Goal: Task Accomplishment & Management: Manage account settings

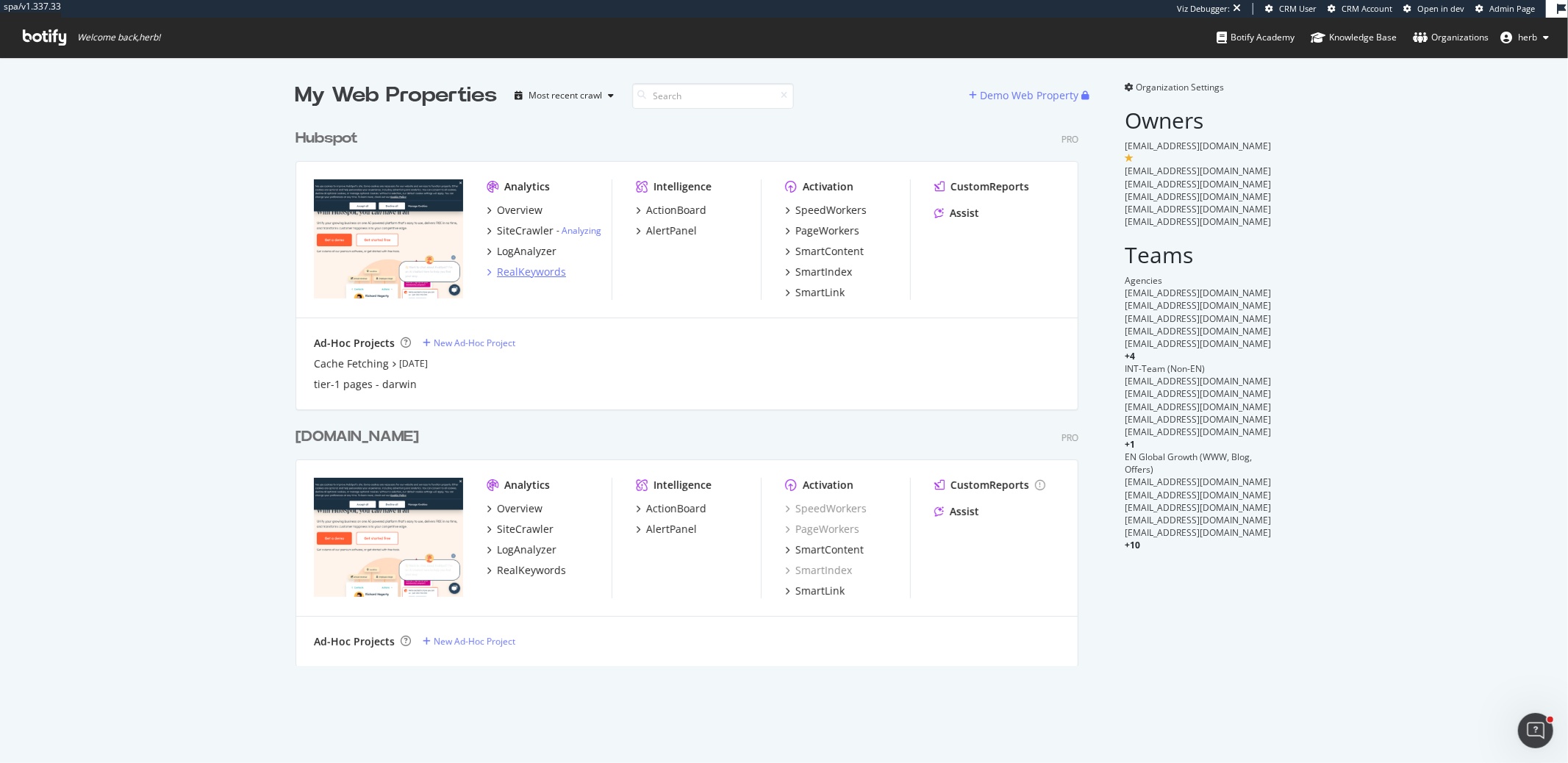
click at [533, 273] on div "RealKeywords" at bounding box center [532, 272] width 69 height 15
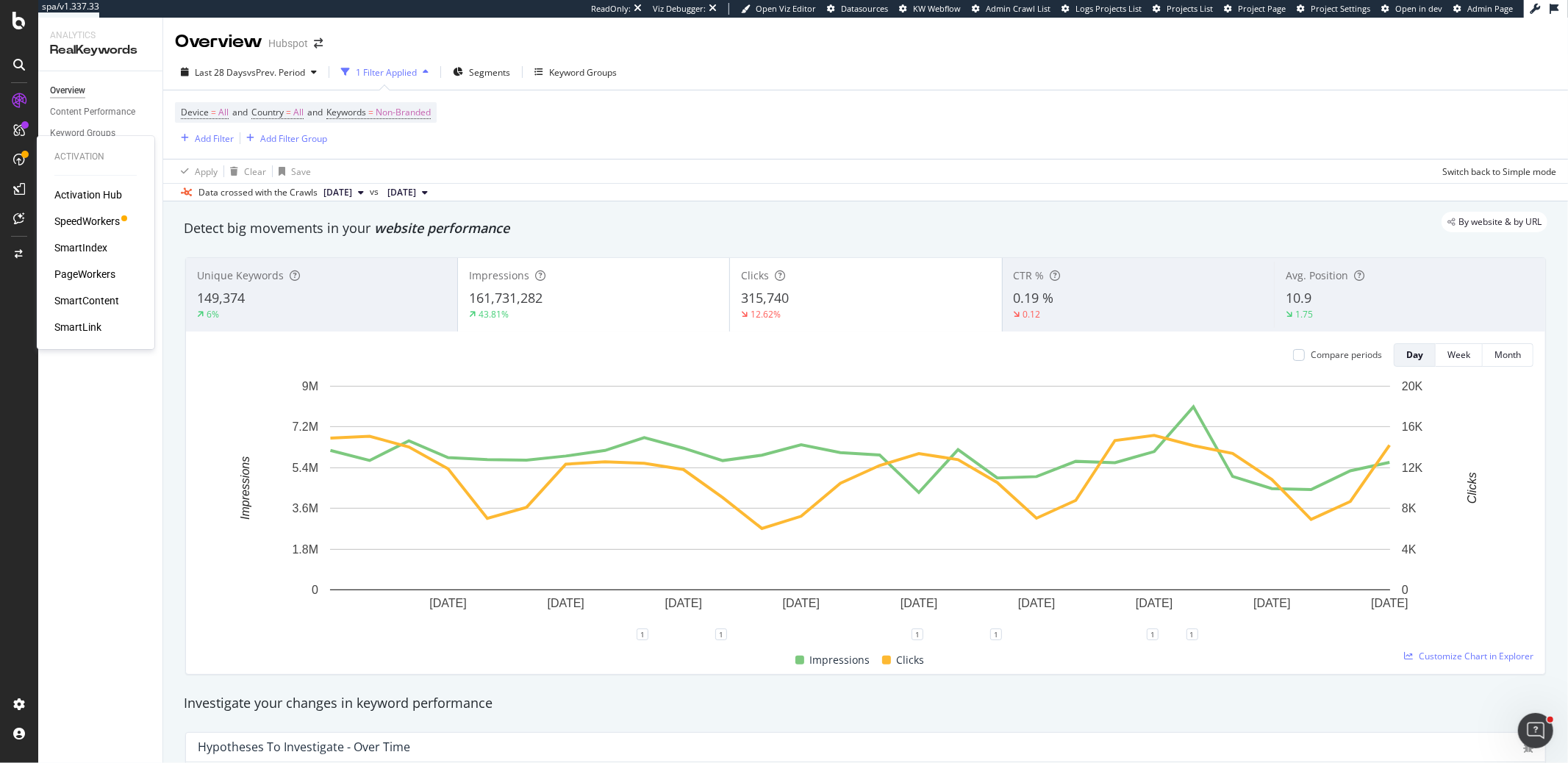
click at [70, 218] on div "SpeedWorkers" at bounding box center [87, 221] width 65 height 15
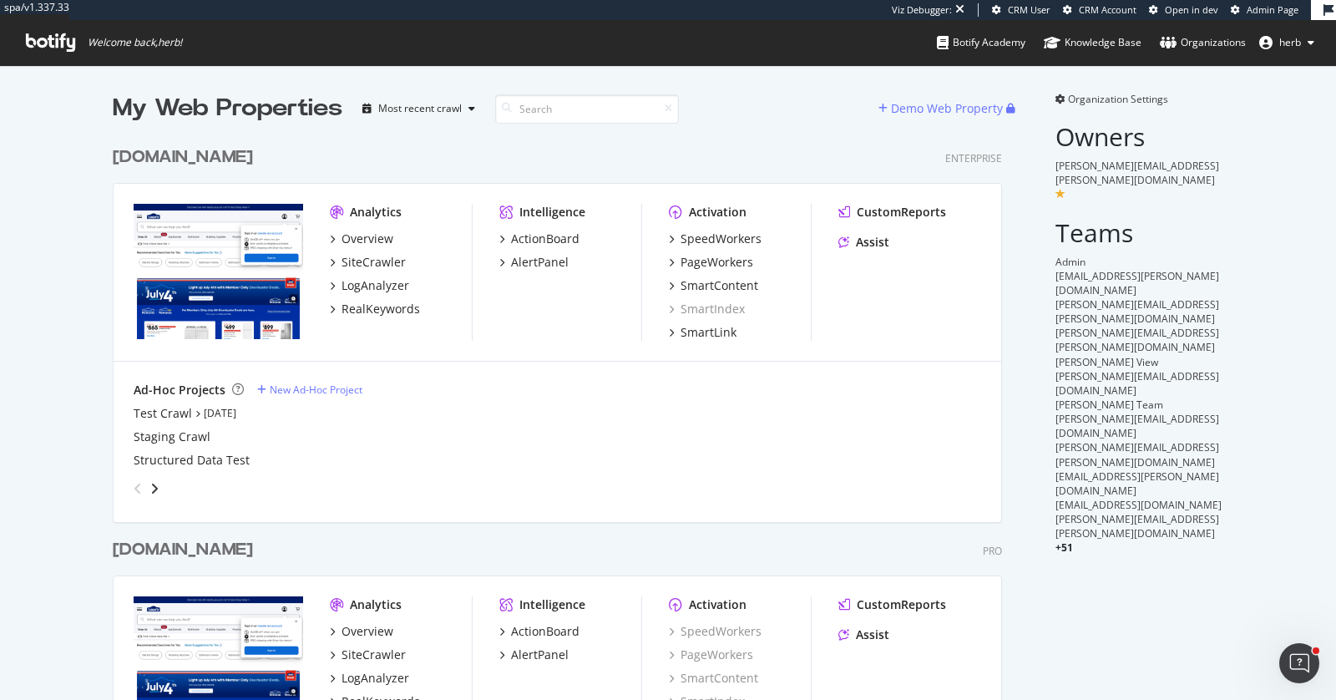
scroll to position [685, 903]
click at [388, 313] on div "RealKeywords" at bounding box center [381, 309] width 78 height 17
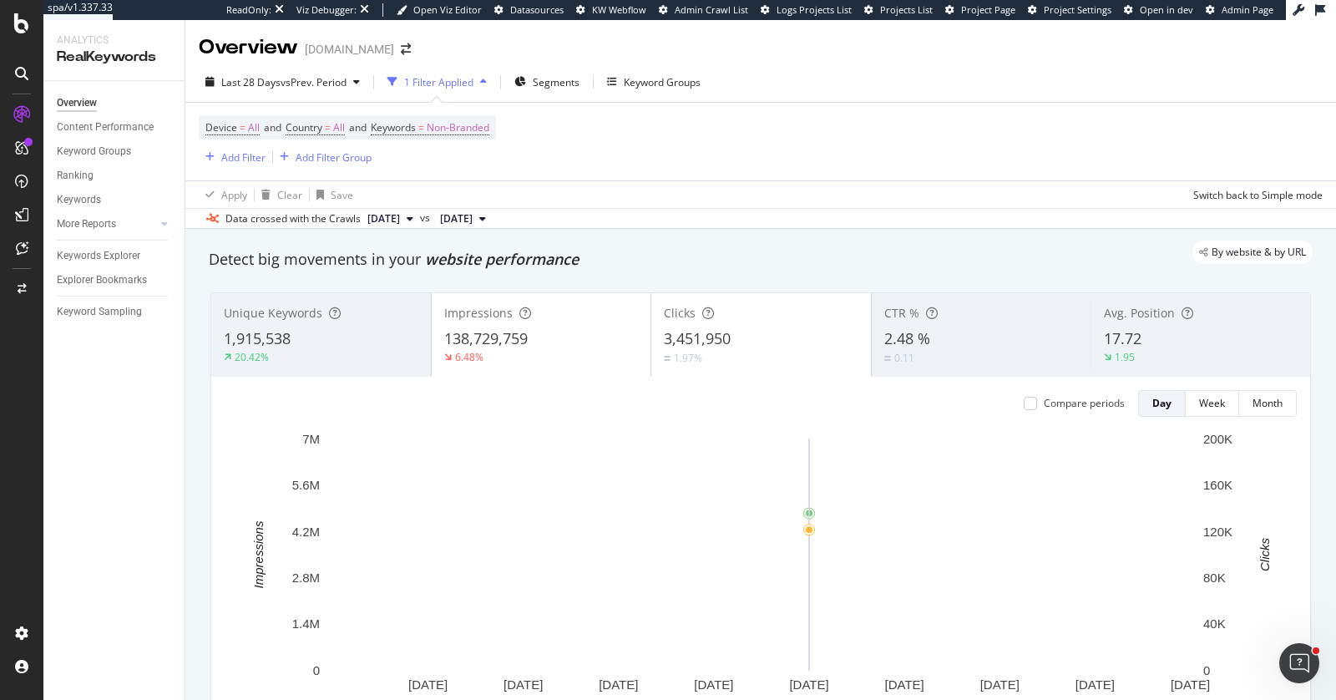
scroll to position [17, 0]
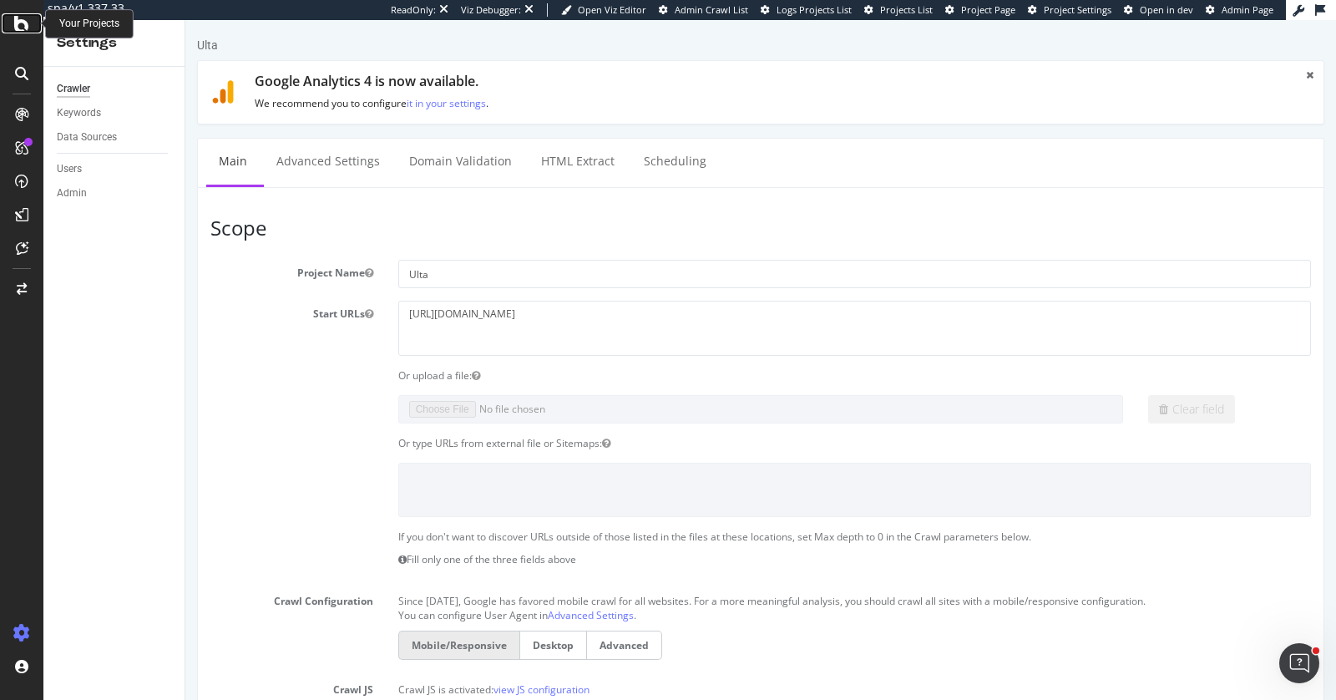
click at [27, 15] on icon at bounding box center [21, 23] width 15 height 20
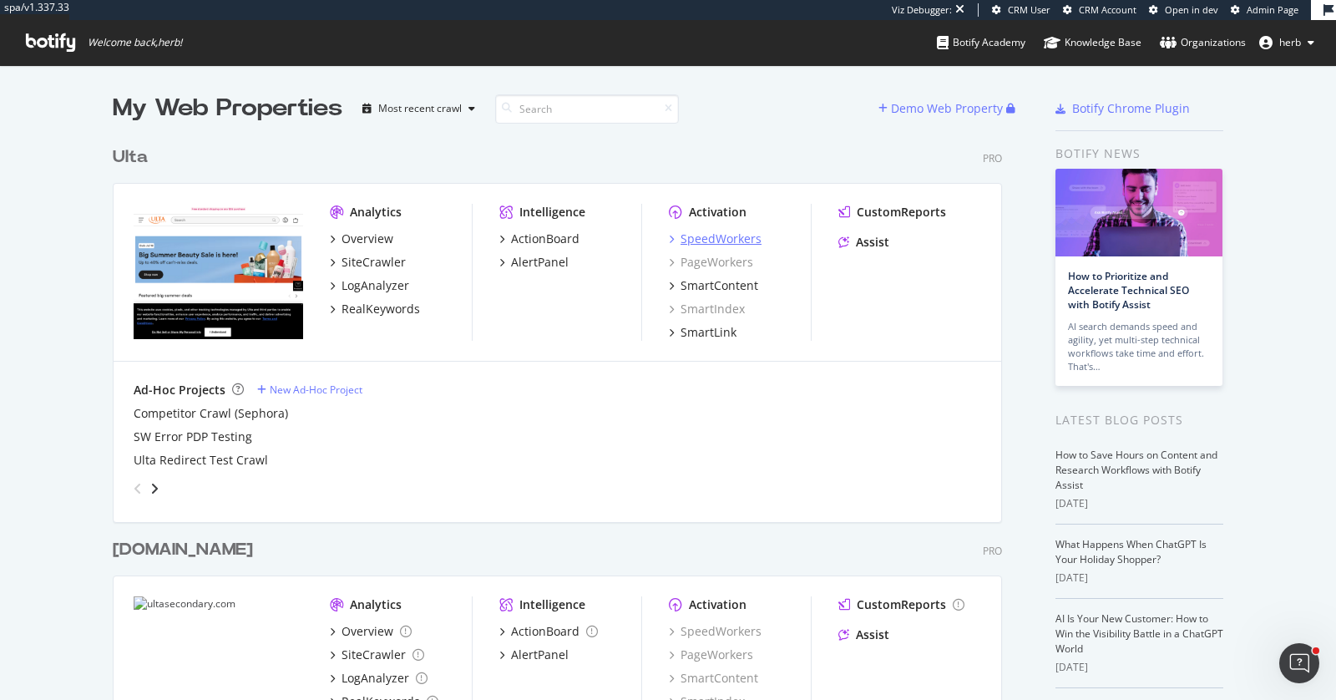
click at [723, 242] on div "SpeedWorkers" at bounding box center [721, 238] width 81 height 17
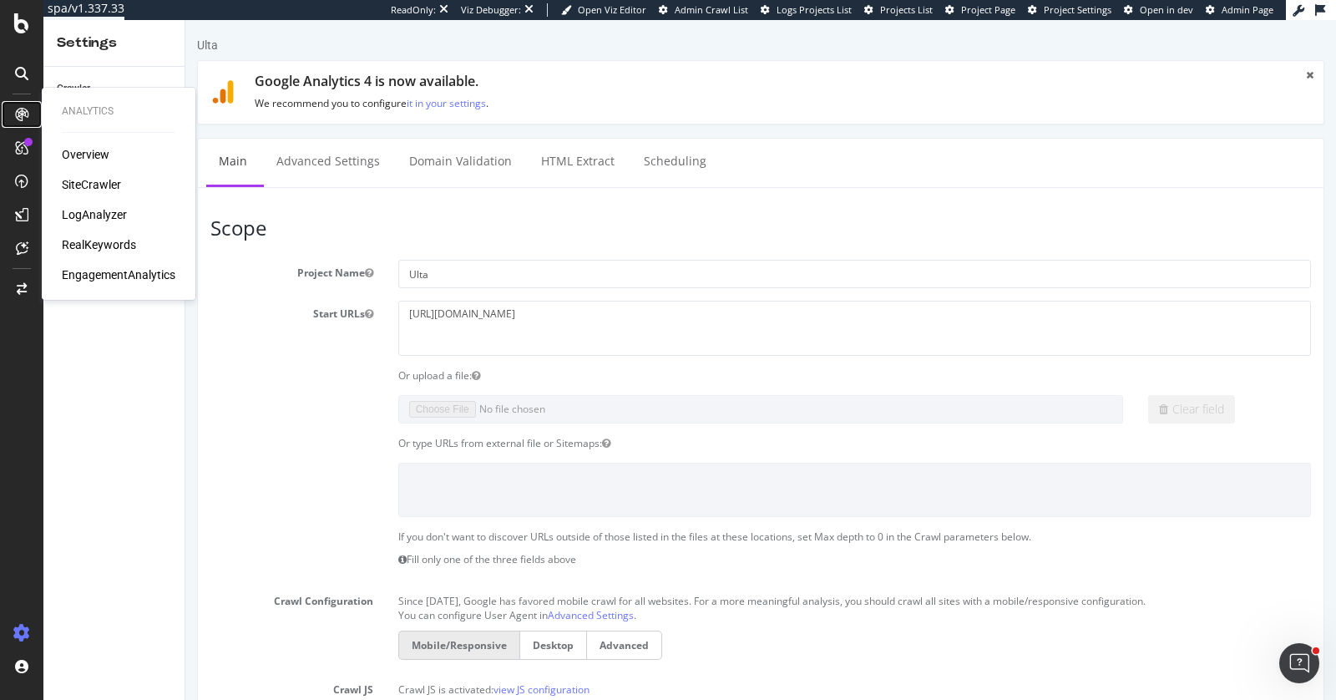
click at [23, 109] on icon at bounding box center [21, 114] width 13 height 13
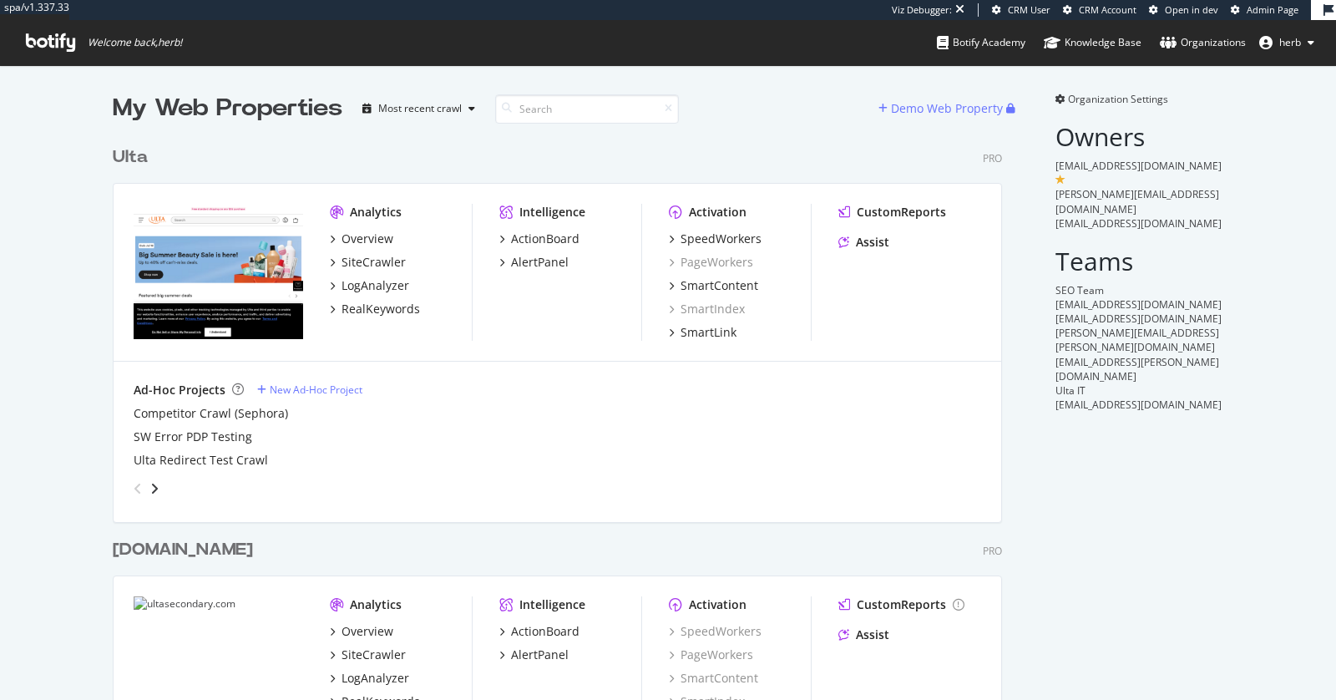
scroll to position [685, 903]
click at [1122, 104] on span "Organization Settings" at bounding box center [1118, 99] width 100 height 14
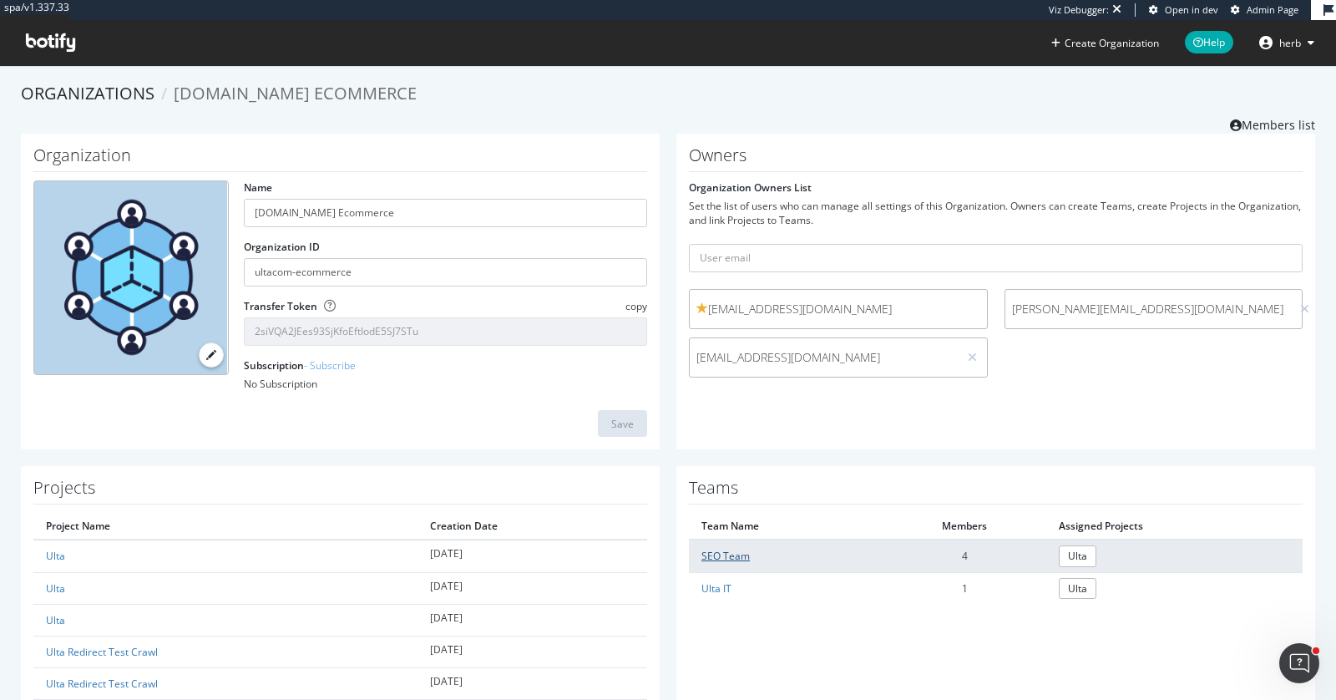
click at [745, 549] on link "SEO Team" at bounding box center [725, 556] width 48 height 14
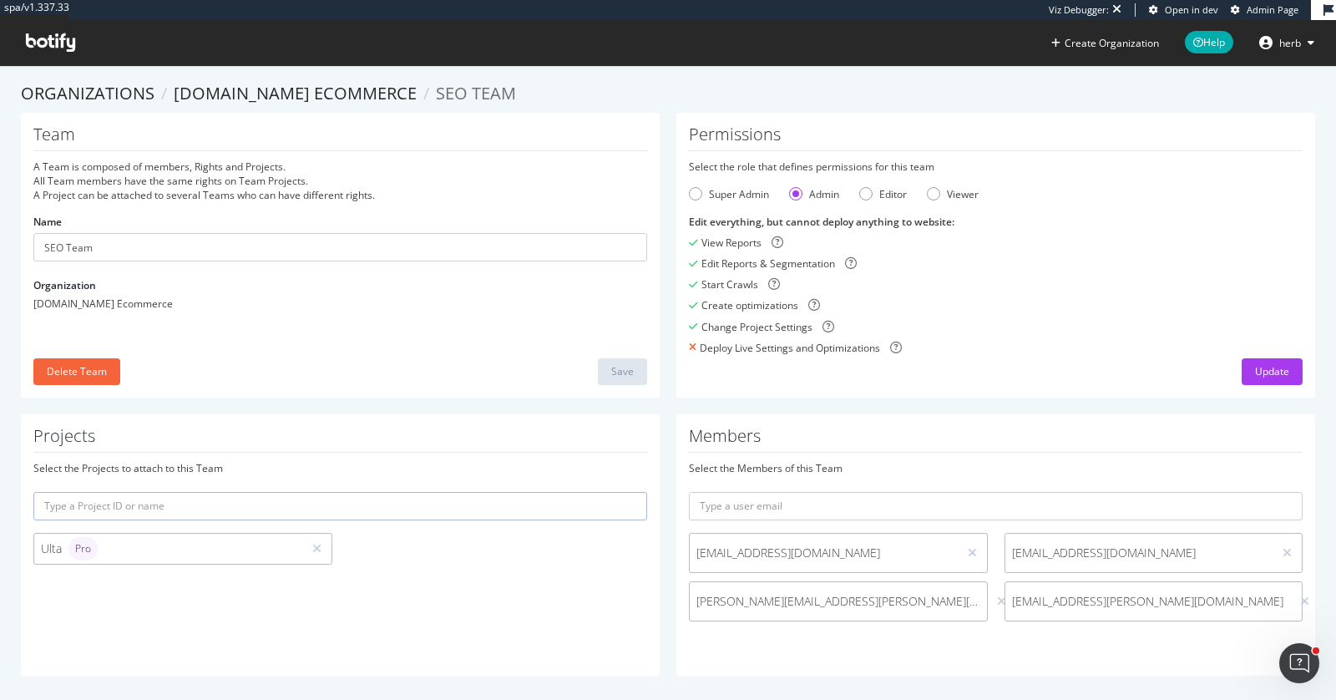
click at [722, 141] on h1 "Permissions" at bounding box center [996, 138] width 614 height 26
copy h1 "Permissions"
